Goal: Navigation & Orientation: Understand site structure

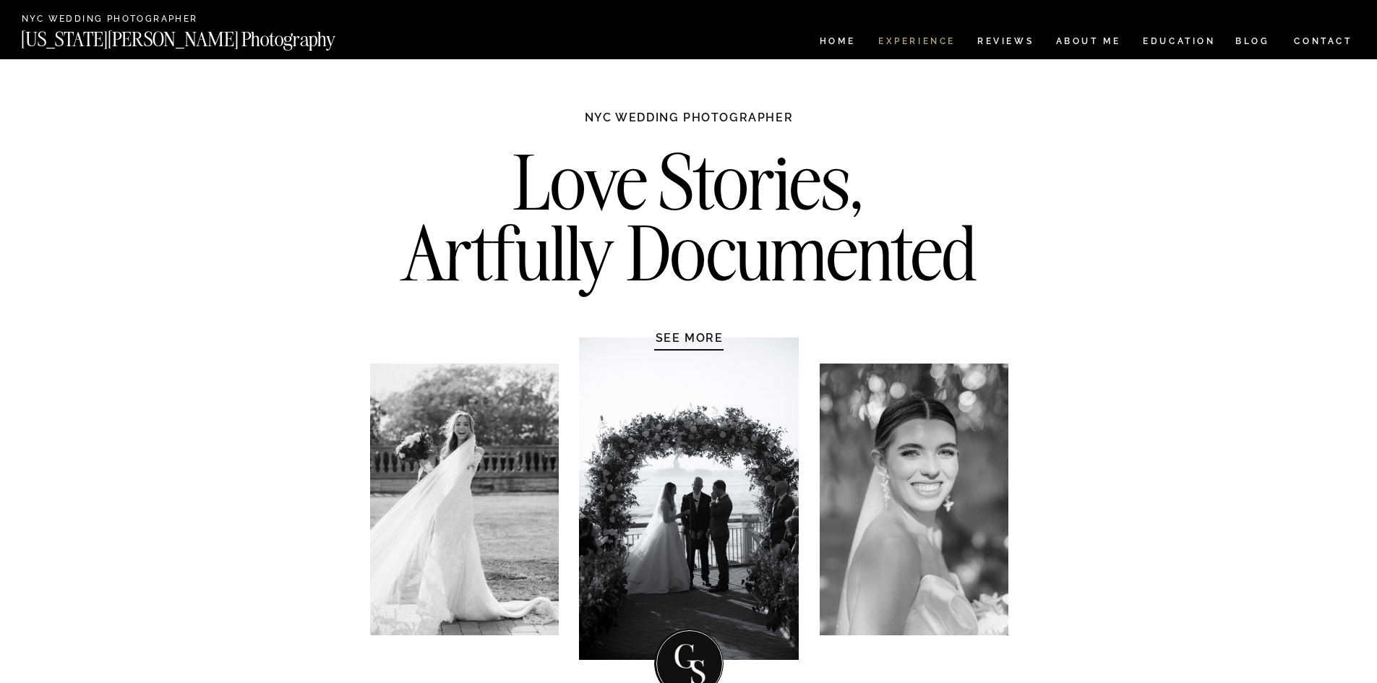
click at [912, 40] on nav "Experience" at bounding box center [916, 43] width 76 height 12
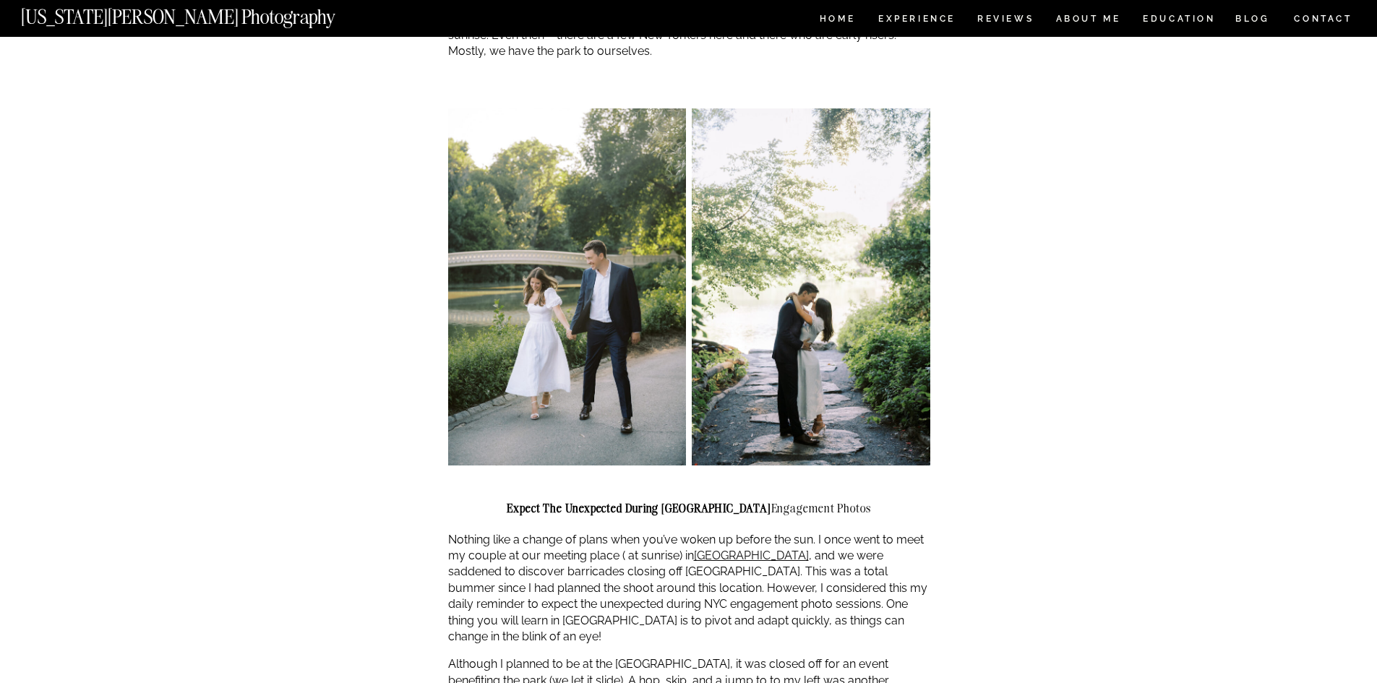
scroll to position [1518, 0]
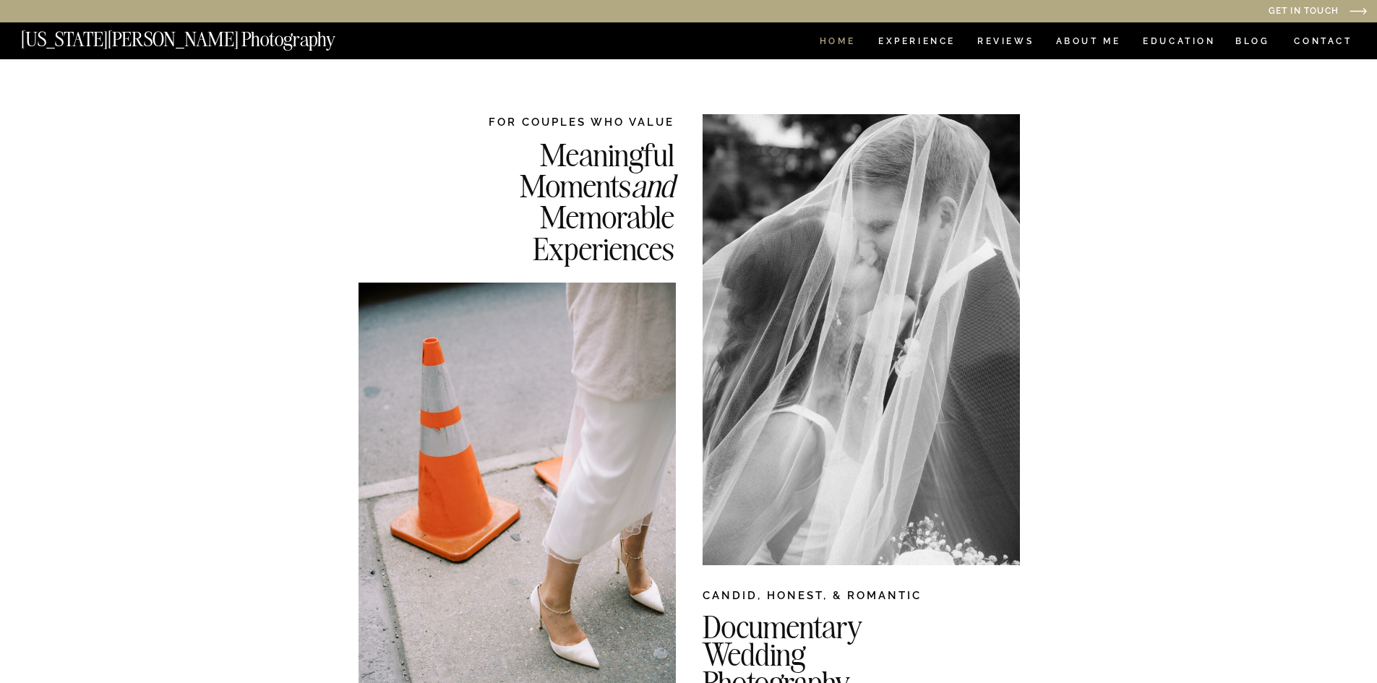
click at [842, 41] on nav "HOME" at bounding box center [837, 43] width 41 height 12
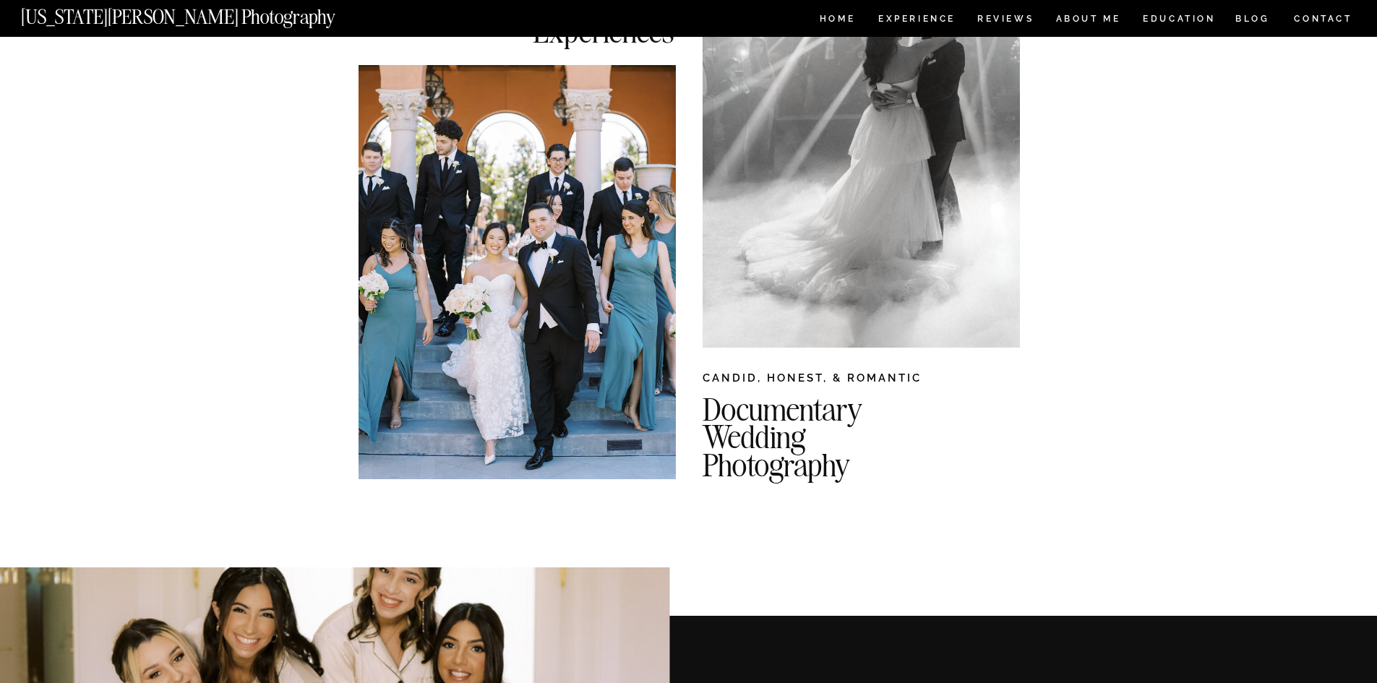
scroll to position [217, 0]
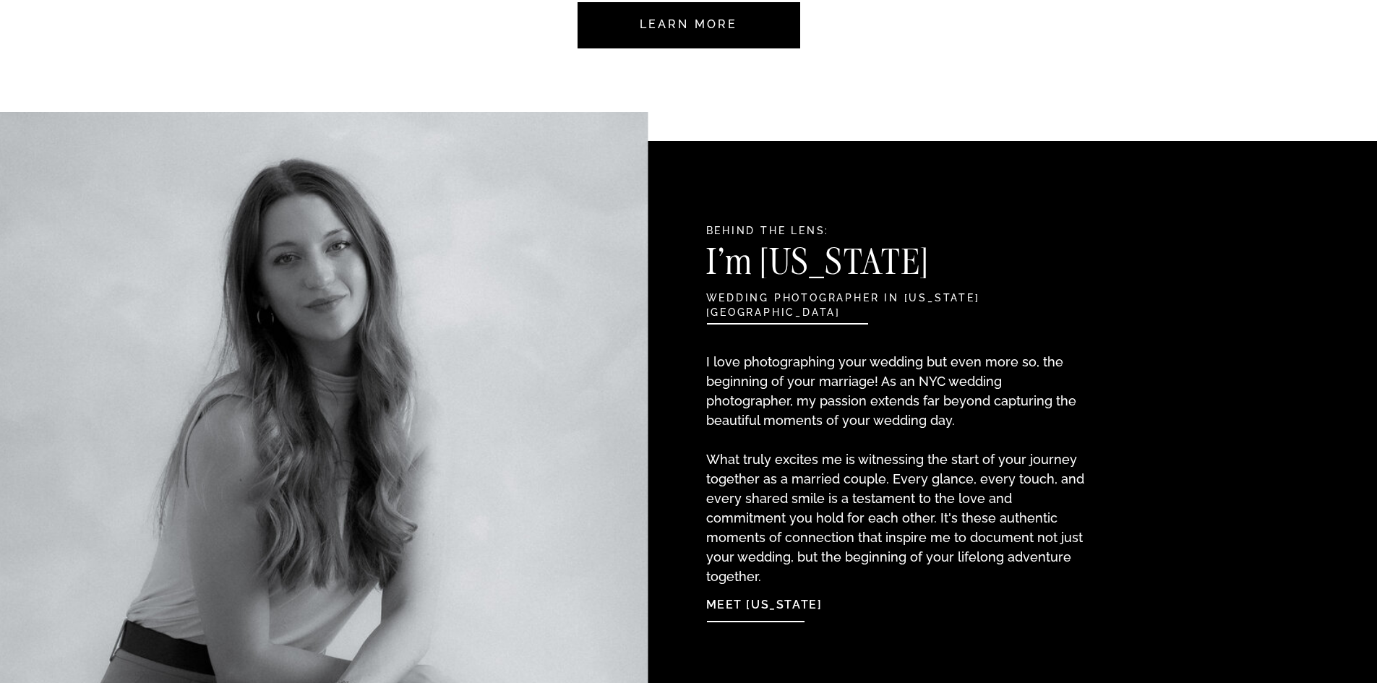
scroll to position [1374, 0]
